Goal: Transaction & Acquisition: Purchase product/service

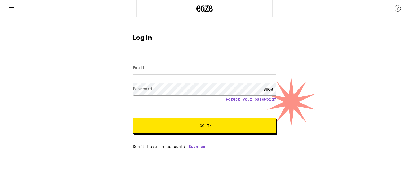
type input "[EMAIL_ADDRESS][DOMAIN_NAME]"
click at [205, 121] on button "Log In" at bounding box center [205, 125] width 144 height 16
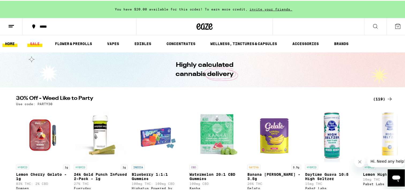
click at [34, 42] on link "SALE" at bounding box center [34, 43] width 15 height 6
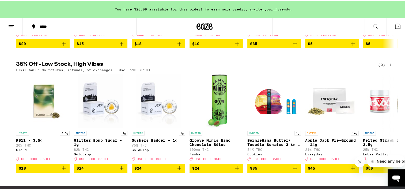
scroll to position [187, 0]
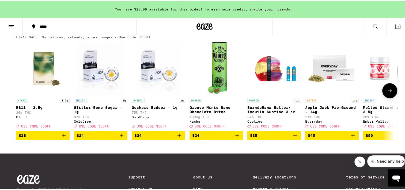
click at [389, 93] on icon at bounding box center [390, 90] width 6 height 6
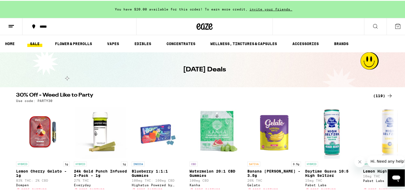
scroll to position [27, 0]
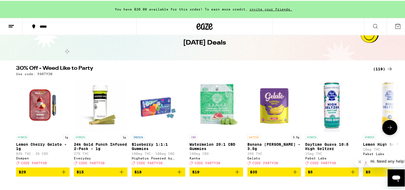
click at [387, 130] on icon at bounding box center [390, 126] width 6 height 6
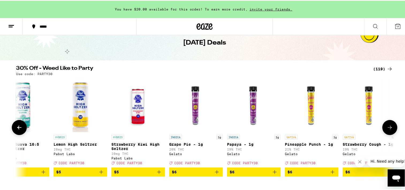
scroll to position [0, 319]
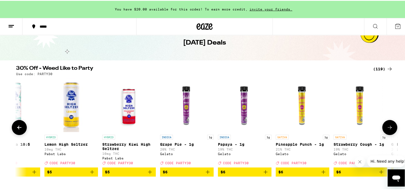
click at [387, 130] on icon at bounding box center [390, 126] width 6 height 6
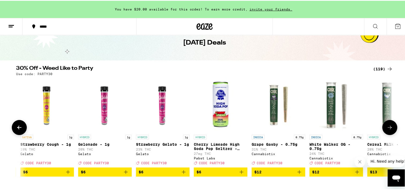
scroll to position [0, 637]
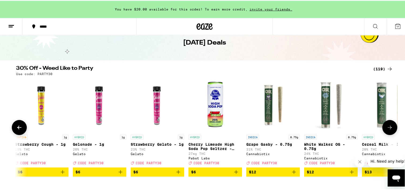
click at [387, 130] on icon at bounding box center [390, 126] width 6 height 6
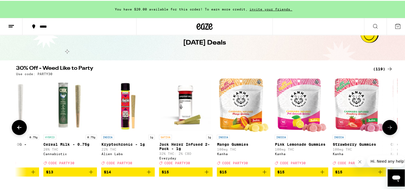
scroll to position [0, 956]
click at [294, 99] on img "Open page for Pink Lemonade Gummies from Kanha" at bounding box center [301, 104] width 50 height 54
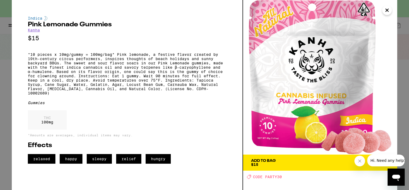
click at [387, 10] on icon "Close" at bounding box center [387, 10] width 3 height 3
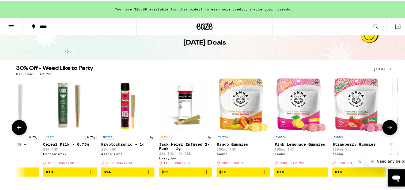
click at [239, 114] on img "Open page for Mango Gummies from Kanha" at bounding box center [244, 104] width 50 height 54
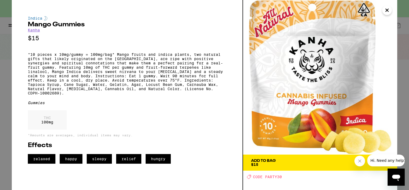
click at [385, 11] on icon "Close" at bounding box center [387, 10] width 6 height 8
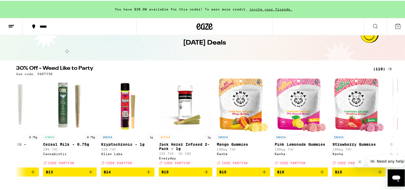
click at [375, 66] on div "(119)" at bounding box center [383, 68] width 20 height 6
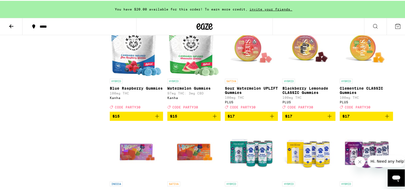
scroll to position [589, 0]
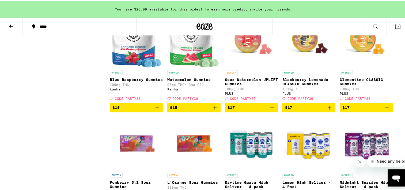
click at [258, 63] on img "Open page for Sour Watermelon UPLIFT Gummies from PLUS" at bounding box center [251, 40] width 53 height 54
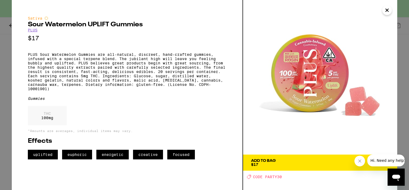
click at [363, 162] on button "Close message from company" at bounding box center [359, 160] width 11 height 11
click at [383, 163] on span "Add To Bag $17" at bounding box center [320, 162] width 138 height 7
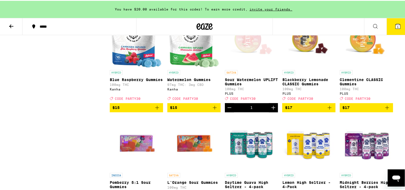
click at [318, 85] on p "Blackberry Lemonade CLASSIC Gummies" at bounding box center [308, 81] width 53 height 9
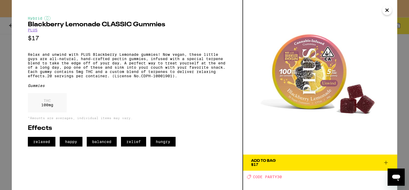
click at [387, 12] on icon "Close" at bounding box center [387, 10] width 6 height 8
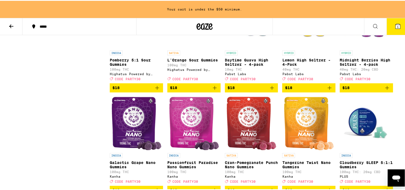
scroll to position [750, 0]
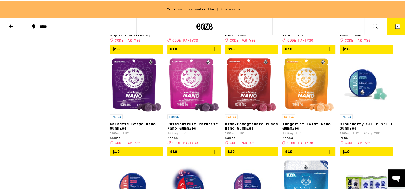
click at [230, 101] on img "Open page for Cran-Pomegranate Punch Nano Gummies from Kanha" at bounding box center [252, 84] width 50 height 54
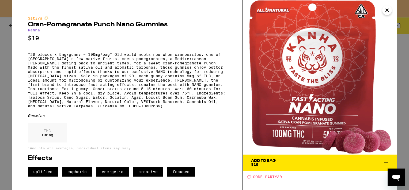
click at [385, 160] on icon at bounding box center [386, 162] width 6 height 6
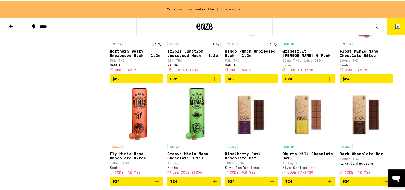
scroll to position [1205, 0]
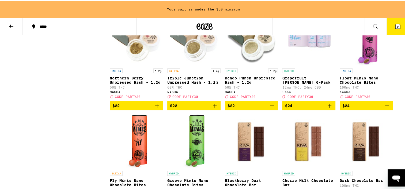
click at [291, 84] on p "Grapefruit Rosemary 6-Pack" at bounding box center [308, 79] width 53 height 9
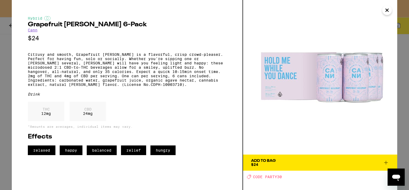
click at [387, 162] on icon at bounding box center [386, 162] width 4 height 4
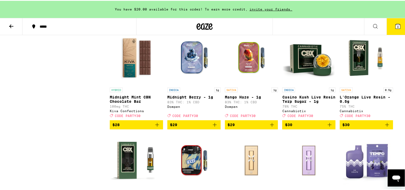
scroll to position [1432, 0]
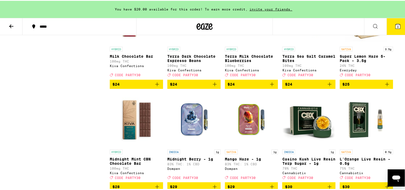
click at [384, 87] on icon "Add to bag" at bounding box center [387, 83] width 6 height 6
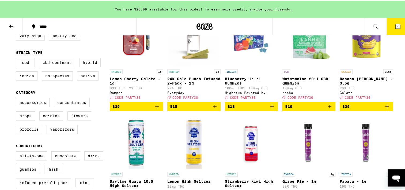
scroll to position [0, 0]
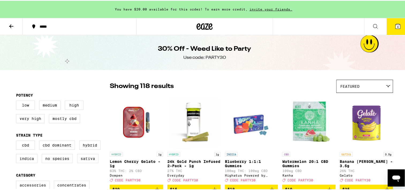
click at [9, 25] on icon at bounding box center [11, 25] width 6 height 6
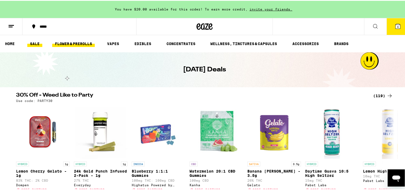
click at [85, 43] on link "FLOWER & PREROLLS" at bounding box center [73, 43] width 43 height 6
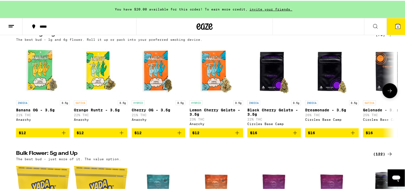
scroll to position [54, 0]
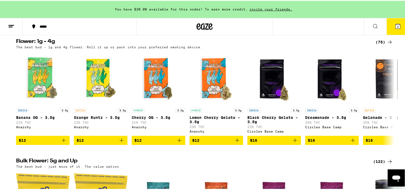
click at [379, 43] on div "(75)" at bounding box center [384, 41] width 17 height 6
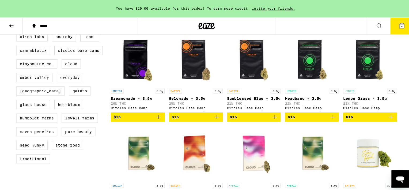
scroll to position [161, 0]
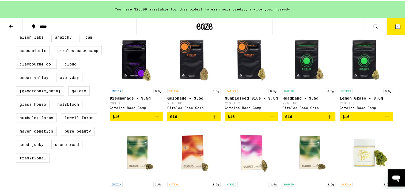
click at [396, 25] on icon at bounding box center [398, 25] width 5 height 5
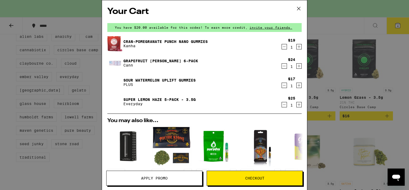
click at [297, 8] on icon at bounding box center [299, 9] width 8 height 8
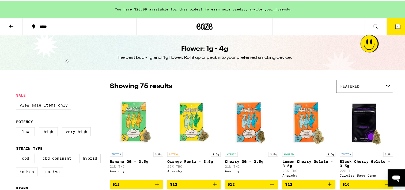
click at [13, 26] on icon at bounding box center [11, 25] width 6 height 6
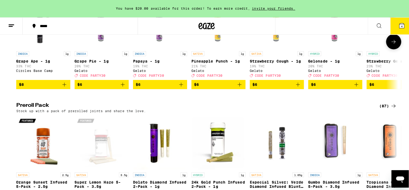
scroll to position [268, 0]
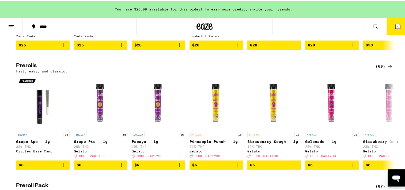
click at [397, 26] on button "4" at bounding box center [398, 25] width 22 height 17
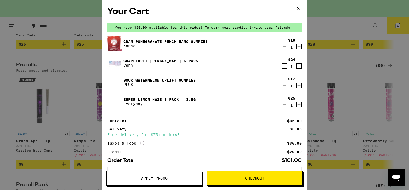
scroll to position [22, 0]
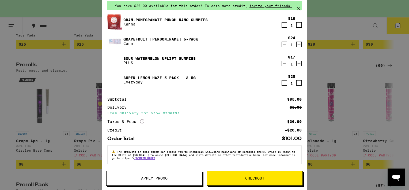
click at [150, 177] on span "Apply Promo" at bounding box center [154, 178] width 27 height 4
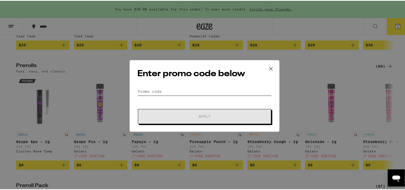
click at [179, 92] on input "Promo Code" at bounding box center [204, 91] width 134 height 8
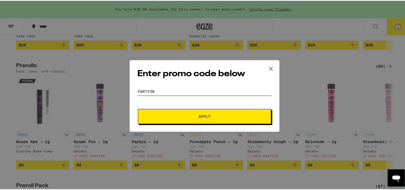
type input "PARTY30"
click at [174, 117] on span "Apply" at bounding box center [204, 116] width 96 height 4
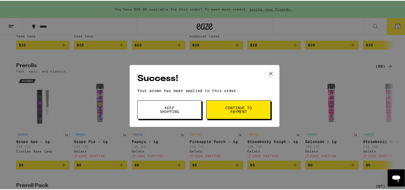
click at [269, 74] on icon at bounding box center [270, 72] width 3 height 3
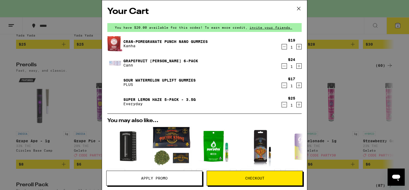
click at [300, 9] on icon at bounding box center [299, 9] width 8 height 8
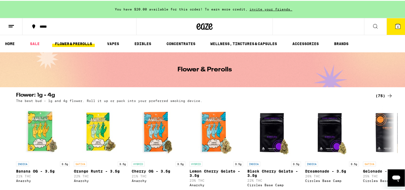
click at [6, 24] on button at bounding box center [11, 25] width 22 height 17
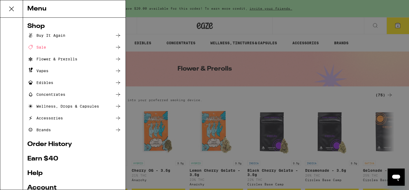
click at [61, 69] on div "Vapes" at bounding box center [74, 70] width 94 height 6
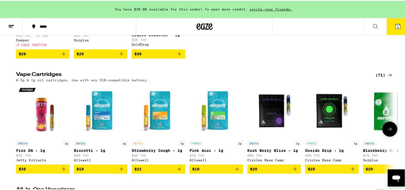
scroll to position [134, 0]
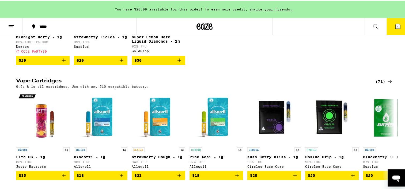
click at [382, 82] on div "(71)" at bounding box center [384, 80] width 17 height 6
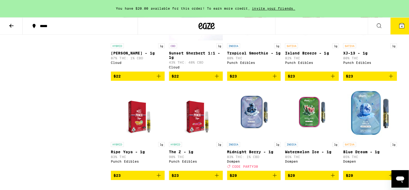
scroll to position [295, 0]
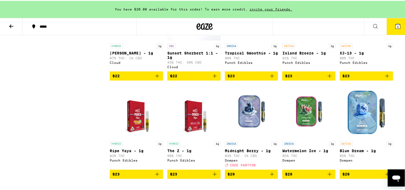
click at [200, 131] on img "Open page for The Z - 1g from Punch Edibles" at bounding box center [194, 111] width 42 height 54
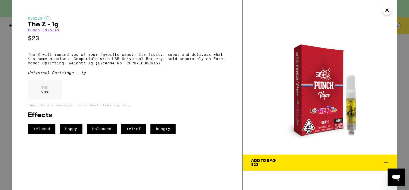
click at [388, 10] on icon "Close" at bounding box center [387, 10] width 3 height 3
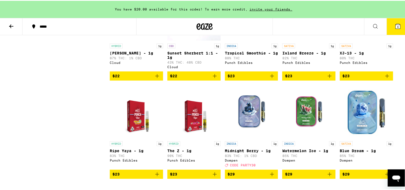
click at [306, 40] on img "Open page for Island Breeze - 1g from Punch Edibles" at bounding box center [309, 13] width 42 height 54
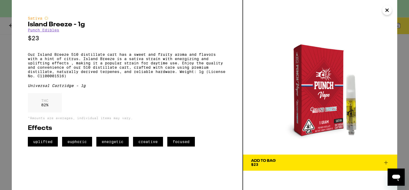
click at [385, 11] on icon "Close" at bounding box center [387, 10] width 6 height 8
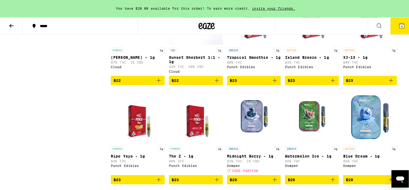
scroll to position [263, 0]
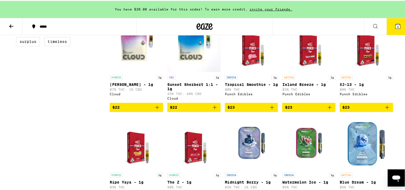
click at [301, 110] on span "$23" at bounding box center [309, 106] width 48 height 6
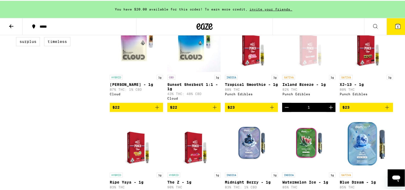
click at [396, 25] on icon at bounding box center [398, 25] width 5 height 5
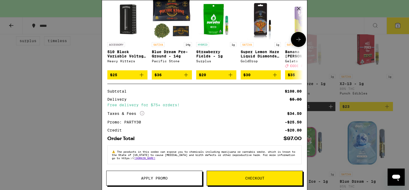
scroll to position [149, 0]
click at [298, 9] on icon at bounding box center [298, 8] width 3 height 3
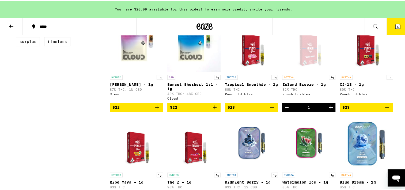
click at [284, 110] on icon "Decrement" at bounding box center [287, 106] width 6 height 6
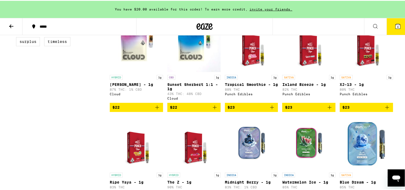
click at [387, 25] on button "4" at bounding box center [398, 25] width 22 height 17
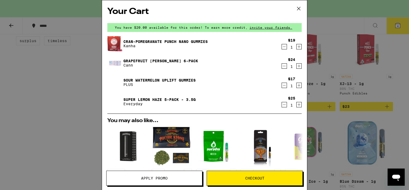
drag, startPoint x: 299, startPoint y: 6, endPoint x: 281, endPoint y: 27, distance: 27.3
click at [281, 27] on div "Your Cart You have $20.00 available for this order! To earn more credit, invite…" at bounding box center [205, 95] width 206 height 190
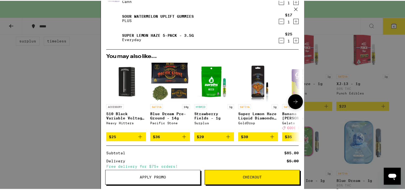
scroll to position [22, 0]
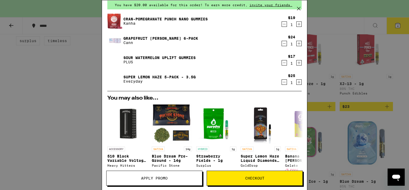
click at [300, 11] on icon at bounding box center [299, 9] width 8 height 8
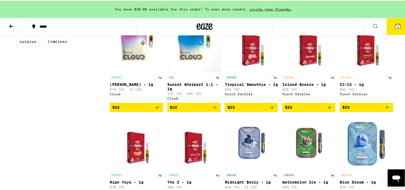
click at [7, 25] on button at bounding box center [11, 25] width 22 height 17
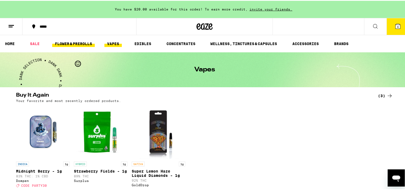
click at [71, 43] on link "FLOWER & PREROLLS" at bounding box center [73, 43] width 43 height 6
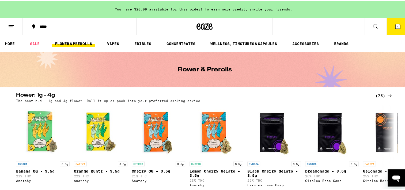
click at [380, 95] on div "(75)" at bounding box center [384, 95] width 17 height 6
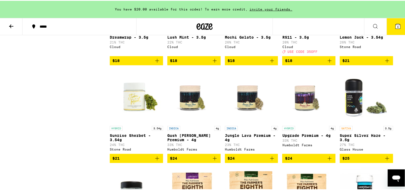
scroll to position [321, 0]
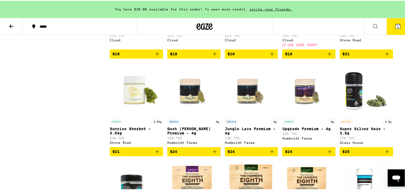
click at [124, 113] on img "Open page for Sunrise Sherbet - 3.54g from Stone Road" at bounding box center [136, 89] width 53 height 54
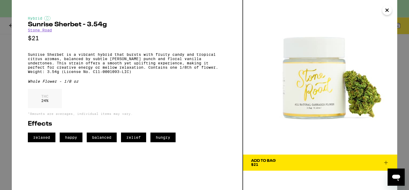
click at [387, 9] on icon "Close" at bounding box center [387, 10] width 6 height 8
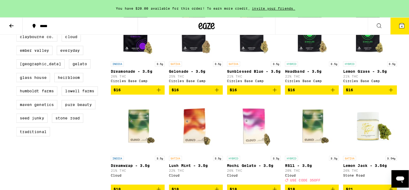
scroll to position [161, 0]
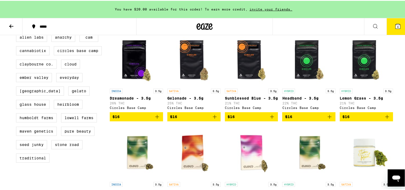
click at [307, 69] on img "Open page for Headband - 3.5g from Circles Base Camp" at bounding box center [308, 58] width 53 height 54
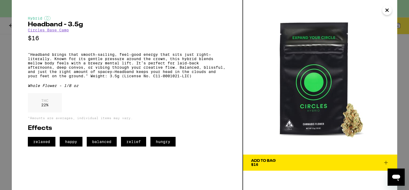
click at [388, 12] on icon "Close" at bounding box center [387, 10] width 6 height 8
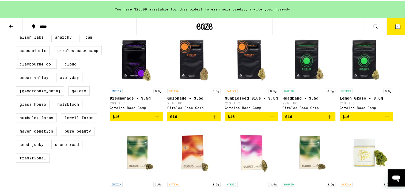
click at [350, 77] on img "Open page for Lemon Grass - 3.5g from Circles Base Camp" at bounding box center [366, 58] width 53 height 54
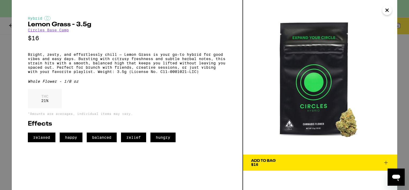
click at [391, 11] on button "Close" at bounding box center [387, 10] width 10 height 10
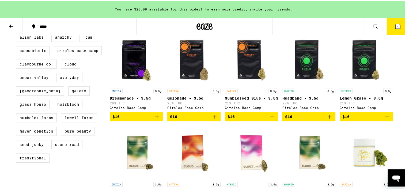
click at [384, 119] on icon "Add to bag" at bounding box center [387, 115] width 6 height 6
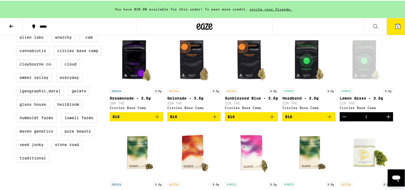
click at [389, 27] on button "5" at bounding box center [398, 25] width 22 height 17
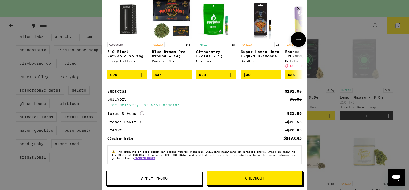
scroll to position [149, 0]
click at [141, 111] on icon at bounding box center [142, 113] width 4 height 4
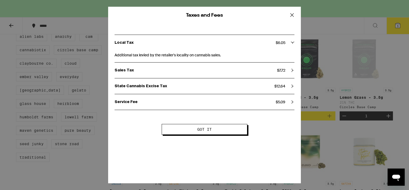
click at [292, 18] on icon at bounding box center [292, 15] width 8 height 8
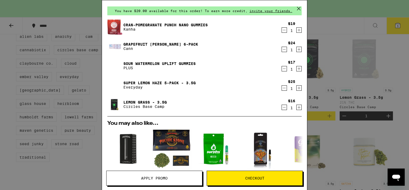
scroll to position [15, 0]
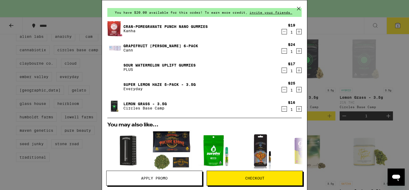
click at [254, 171] on button "Checkout" at bounding box center [255, 177] width 96 height 15
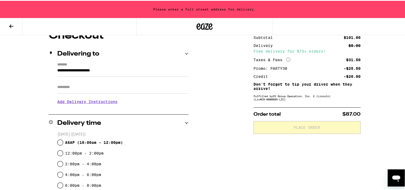
scroll to position [54, 0]
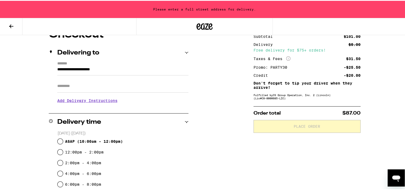
click at [91, 67] on input "**********" at bounding box center [122, 69] width 131 height 9
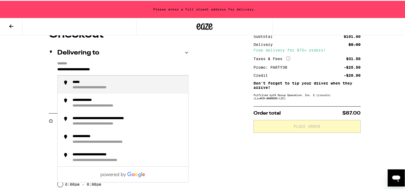
click at [92, 68] on input "**********" at bounding box center [122, 69] width 131 height 9
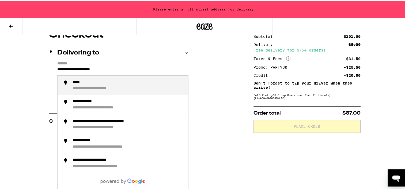
click at [92, 68] on input "**********" at bounding box center [122, 69] width 131 height 9
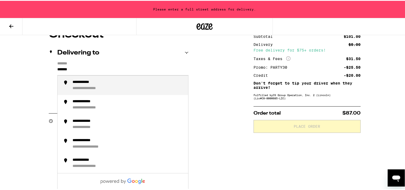
click at [127, 85] on div "**********" at bounding box center [128, 84] width 111 height 11
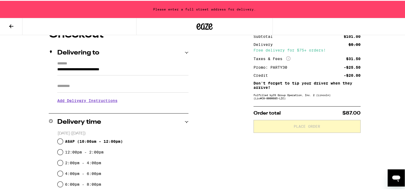
type input "**********"
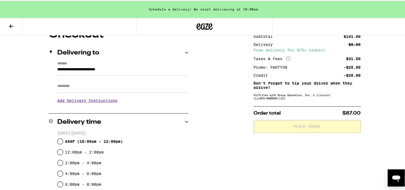
click at [93, 138] on span "ASAP ( 10:00am - 12:00pm )" at bounding box center [94, 140] width 58 height 4
click at [63, 138] on input "ASAP ( 10:00am - 12:00pm )" at bounding box center [60, 140] width 5 height 5
radio input "true"
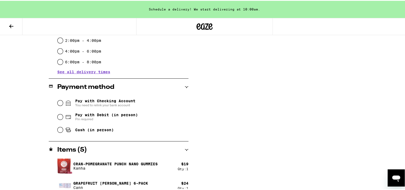
scroll to position [214, 0]
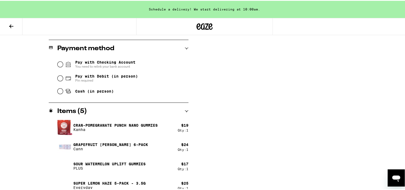
click at [119, 65] on span "You need to relink your bank account" at bounding box center [105, 65] width 60 height 4
click at [63, 65] on input "Pay with Checking Account You need to relink your bank account" at bounding box center [60, 63] width 5 height 5
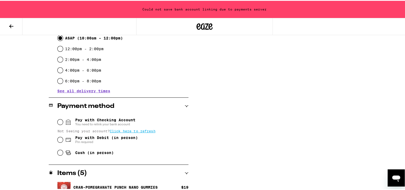
scroll to position [187, 0]
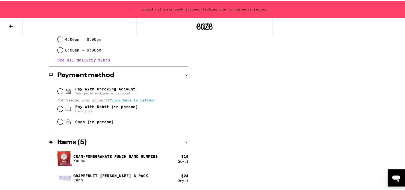
click at [90, 89] on span "Pay with Checking Account You need to relink your bank account" at bounding box center [105, 90] width 60 height 9
click at [63, 89] on input "Pay with Checking Account You need to relink your bank account" at bounding box center [60, 90] width 5 height 5
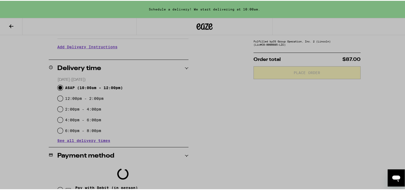
scroll to position [107, 0]
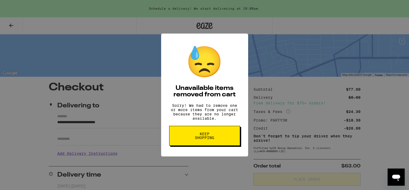
click at [202, 133] on button "Keep Shopping" at bounding box center [204, 136] width 71 height 20
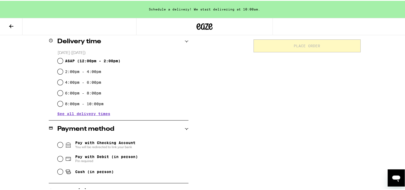
scroll to position [80, 0]
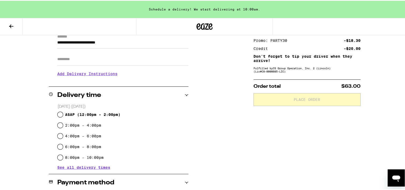
click at [97, 97] on h2 "Delivery time" at bounding box center [79, 94] width 44 height 6
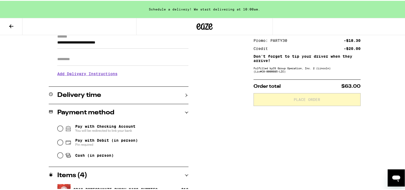
click at [97, 97] on h2 "Delivery time" at bounding box center [79, 94] width 44 height 6
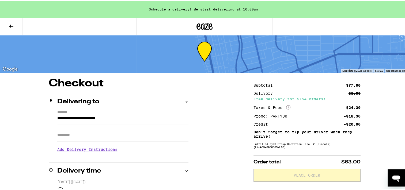
scroll to position [0, 0]
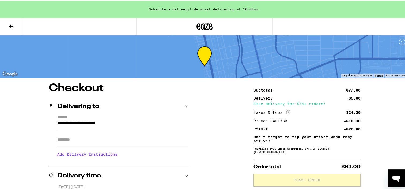
click at [14, 24] on button at bounding box center [11, 25] width 22 height 17
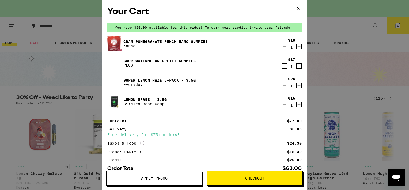
click at [296, 9] on icon at bounding box center [299, 9] width 8 height 8
